Goal: Task Accomplishment & Management: Use online tool/utility

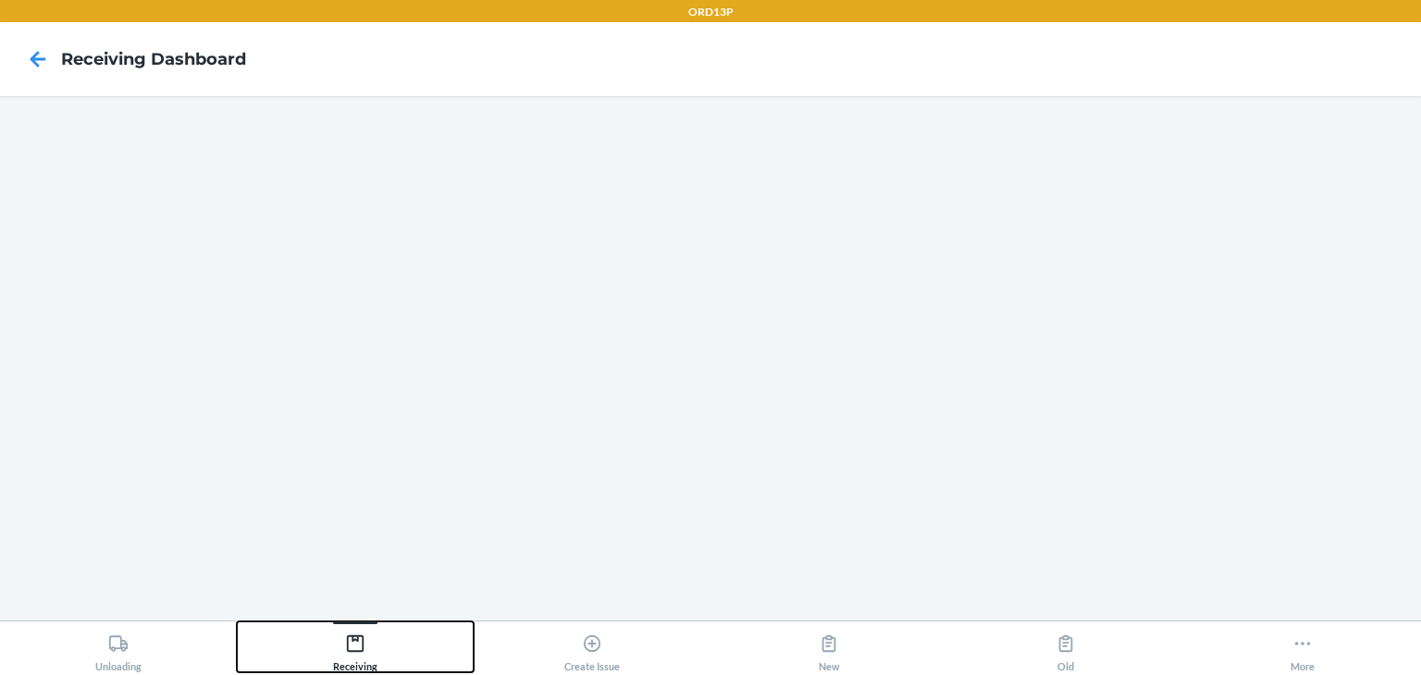
click at [356, 649] on icon at bounding box center [355, 644] width 20 height 20
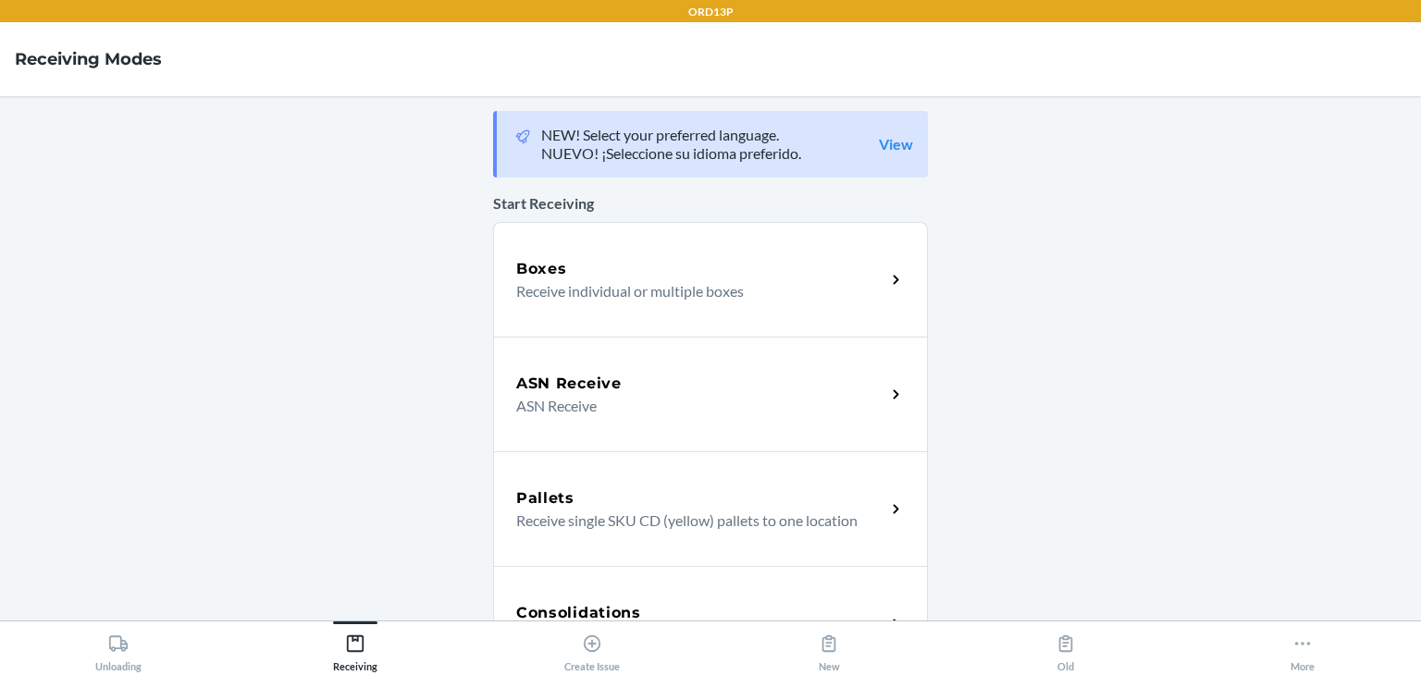
click at [659, 504] on div "Pallets" at bounding box center [700, 499] width 369 height 22
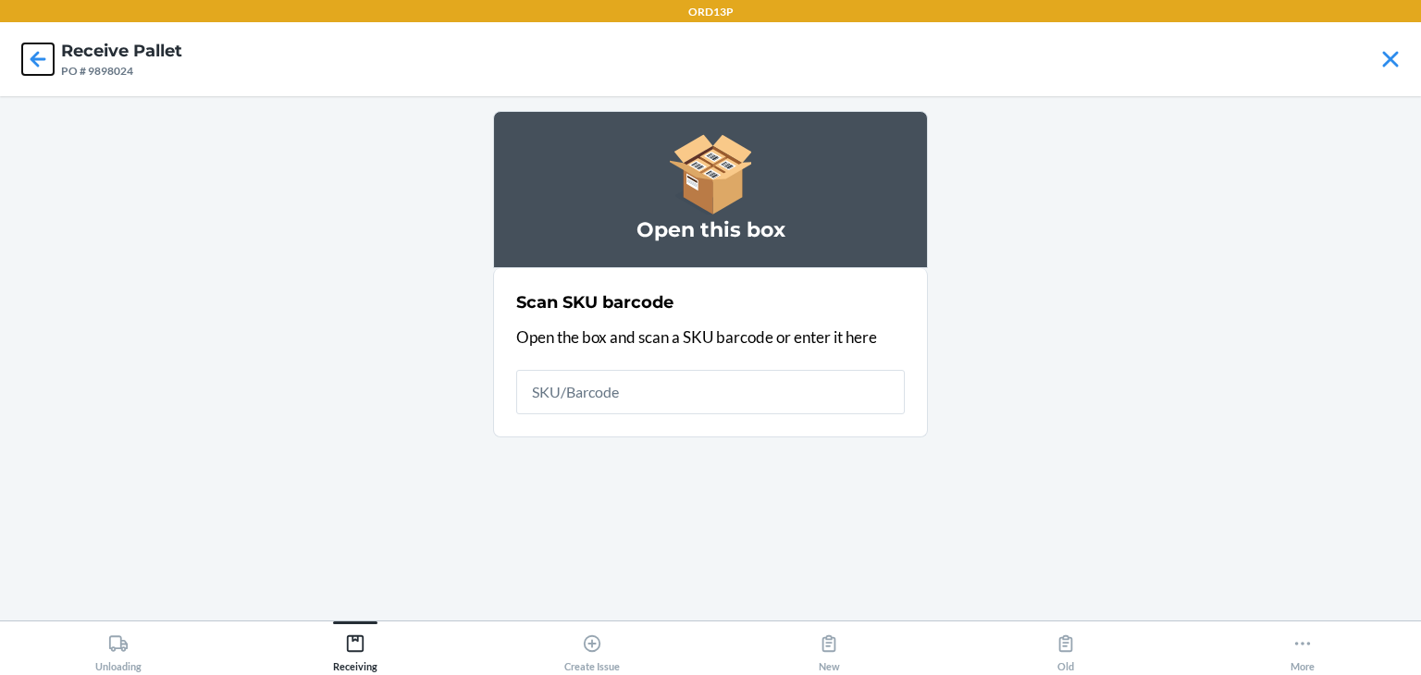
click at [33, 59] on icon at bounding box center [39, 59] width 16 height 16
click at [38, 60] on icon at bounding box center [39, 59] width 16 height 16
click at [352, 660] on div "Receiving" at bounding box center [355, 649] width 44 height 46
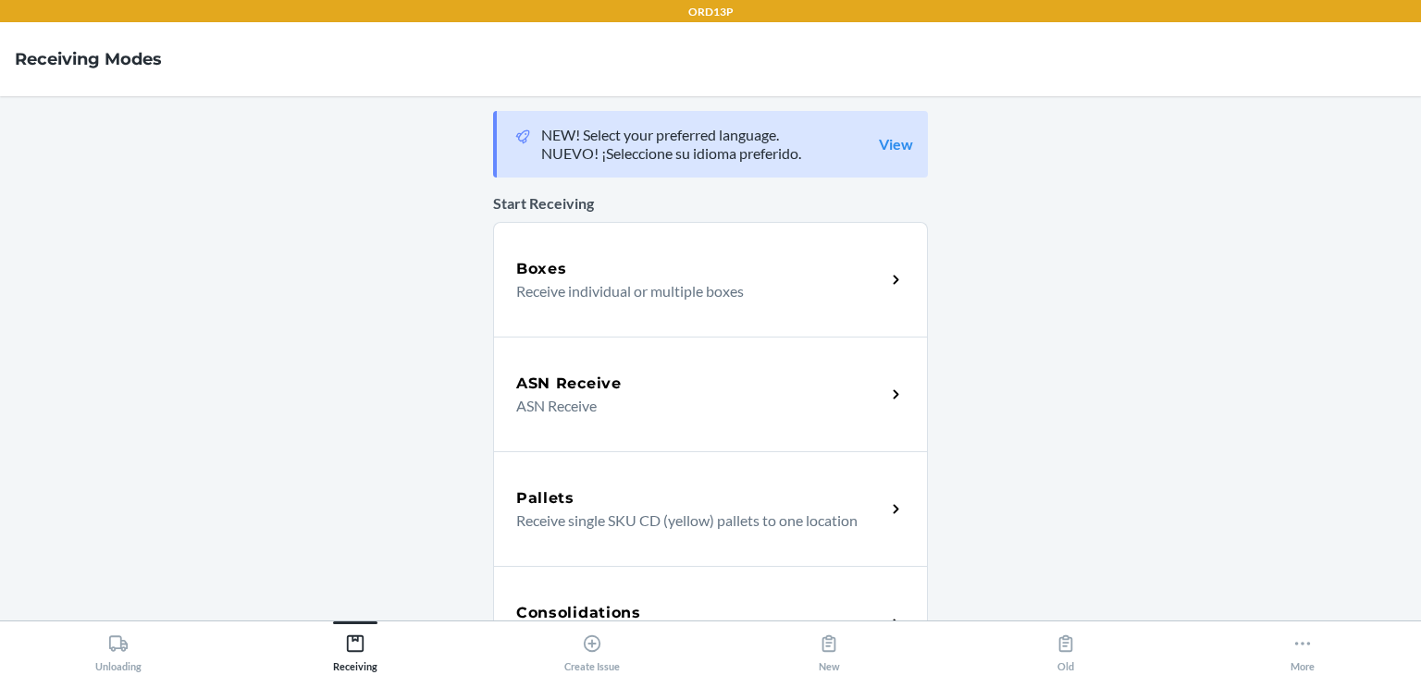
click at [585, 526] on p "Receive single SKU CD (yellow) pallets to one location" at bounding box center [693, 521] width 354 height 22
